Goal: Task Accomplishment & Management: Manage account settings

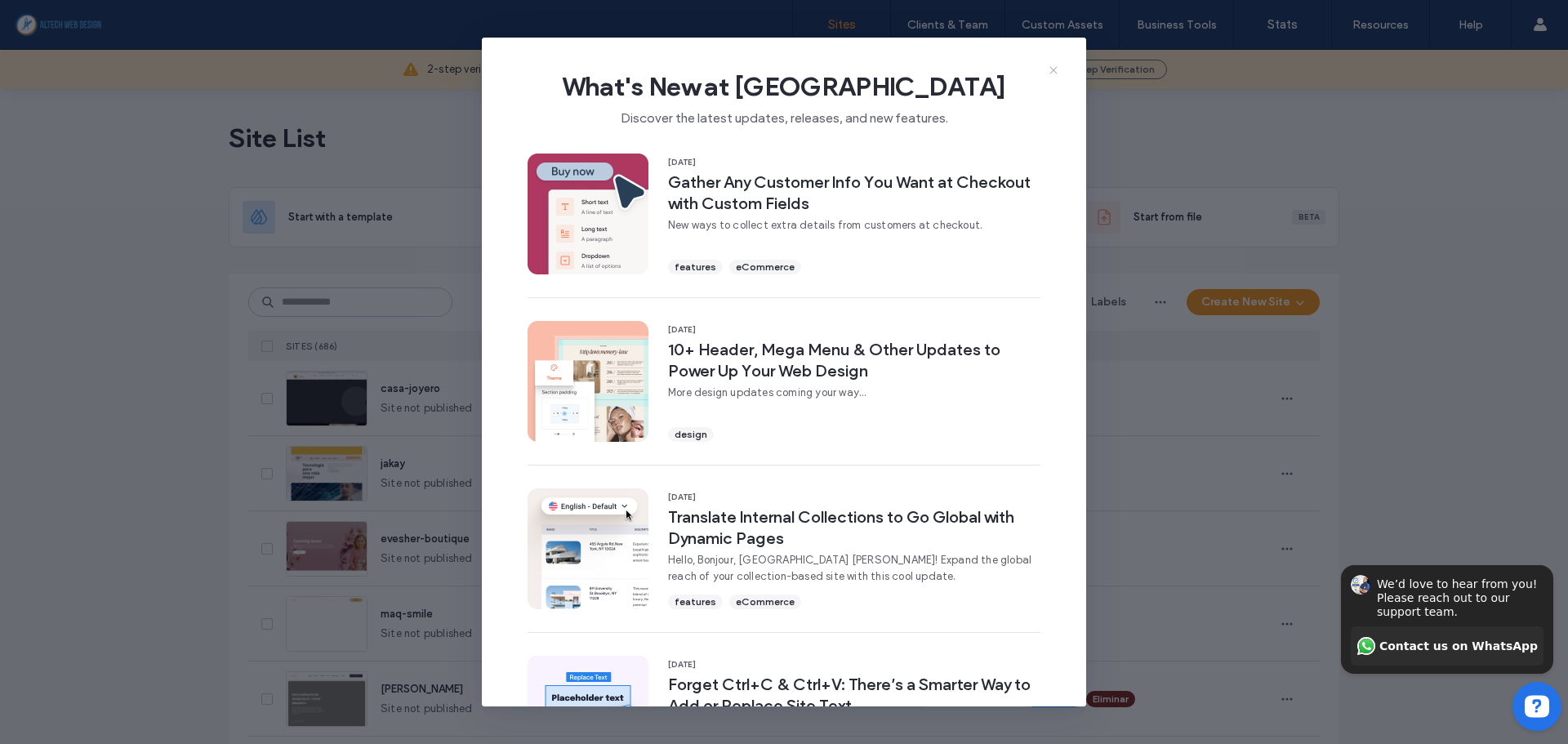
click at [1056, 72] on icon at bounding box center [1053, 69] width 13 height 13
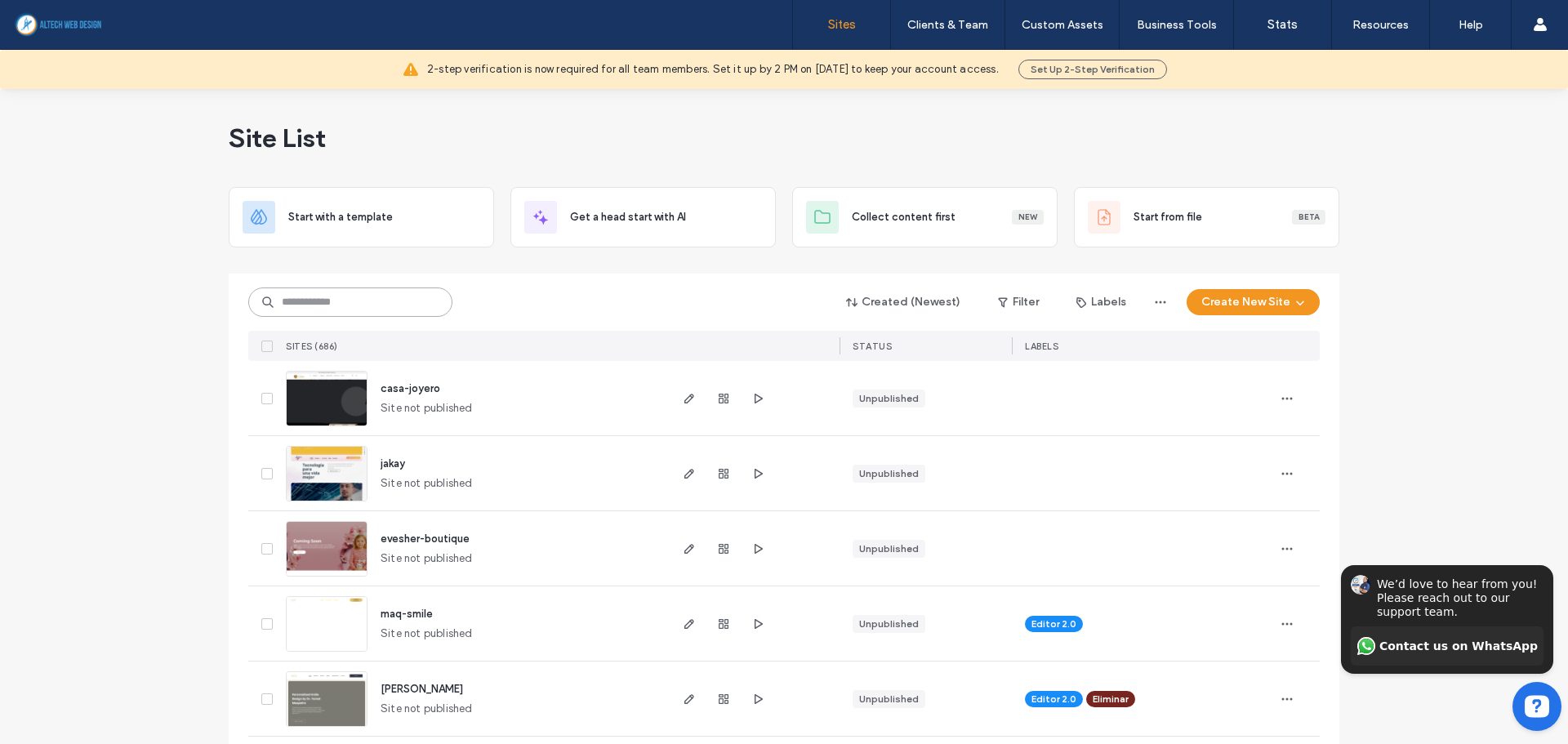
click at [407, 299] on input at bounding box center [350, 302] width 204 height 30
drag, startPoint x: 405, startPoint y: 301, endPoint x: 840, endPoint y: 782, distance: 648.5
click at [840, 743] on html ".wqwq-1{fill:#231f20;} .cls-1q, .cls-2q { fill-rule: evenodd; } .cls-2q { fill:…" at bounding box center [784, 372] width 1568 height 744
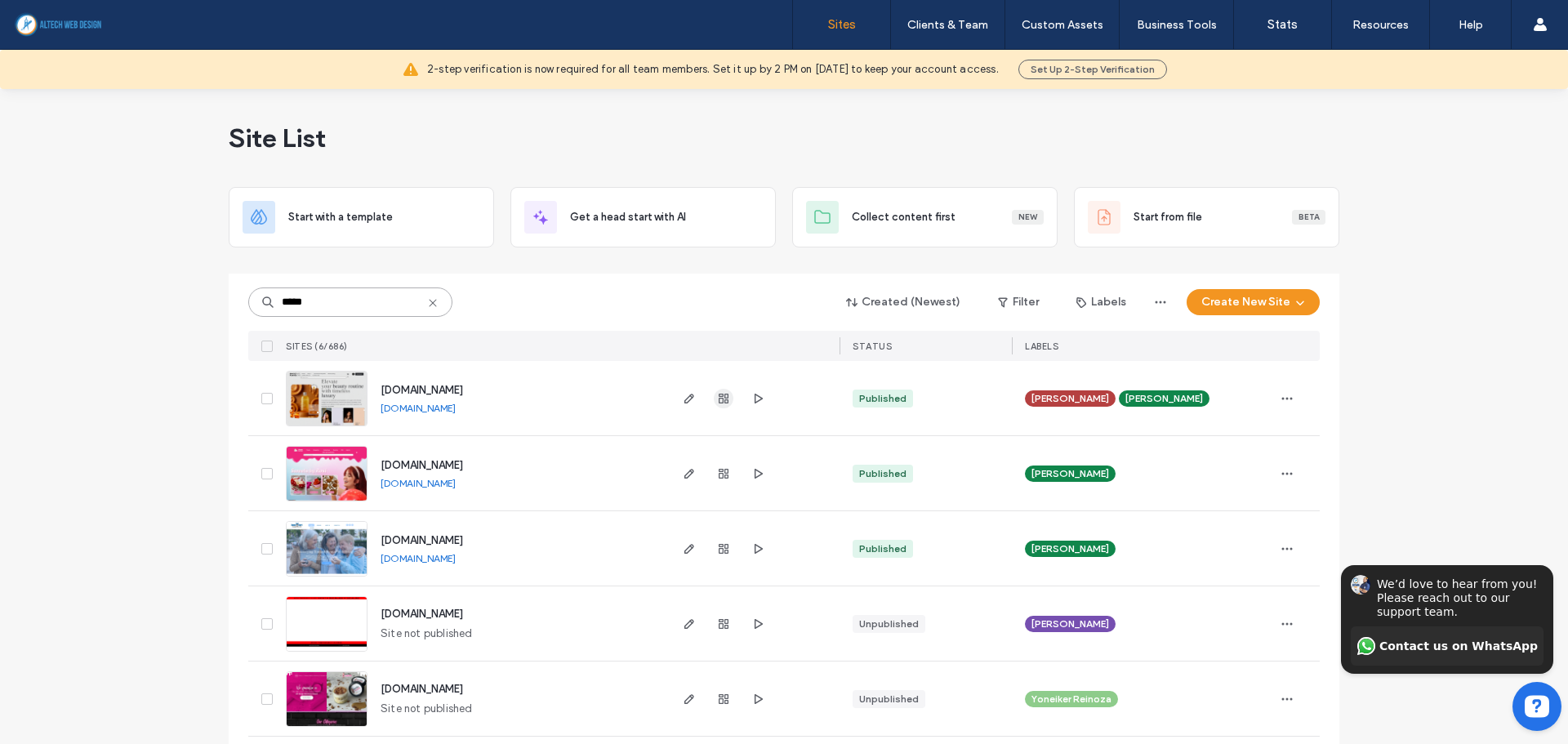
type input "*****"
click at [719, 401] on use "button" at bounding box center [724, 398] width 10 height 10
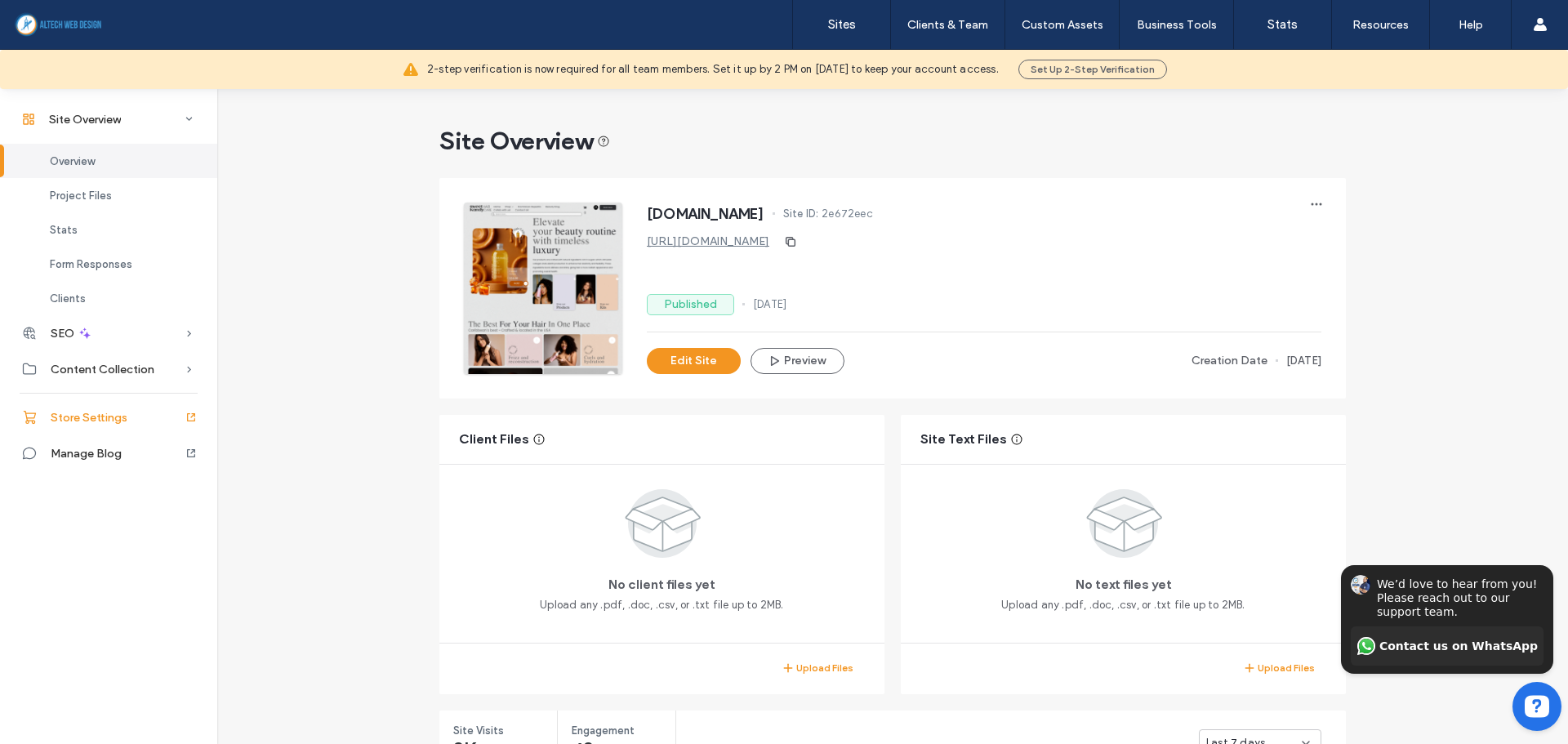
click at [140, 412] on div "Store Settings" at bounding box center [108, 417] width 217 height 36
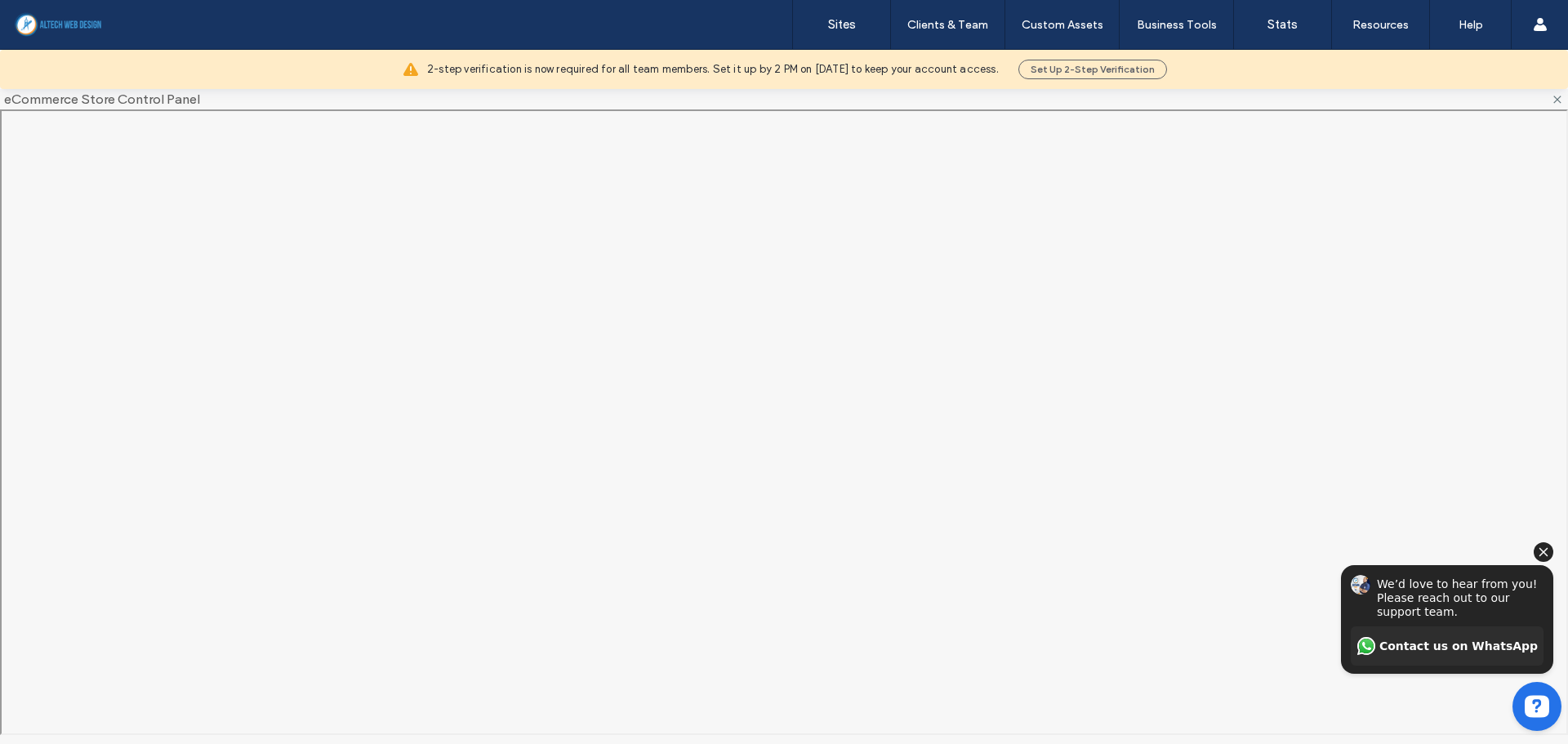
click at [1542, 542] on icon "Hide invitation" at bounding box center [1543, 551] width 19 height 19
